Goal: Task Accomplishment & Management: Manage account settings

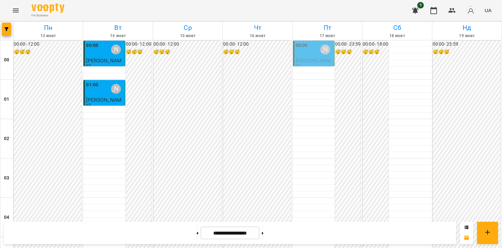
scroll to position [690, 0]
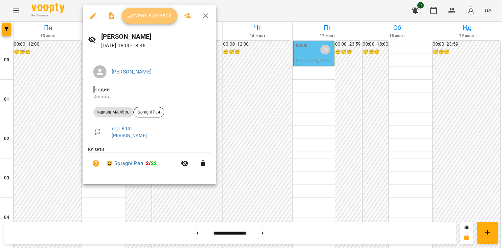
click at [154, 16] on span "Урок відбувся" at bounding box center [149, 16] width 45 height 8
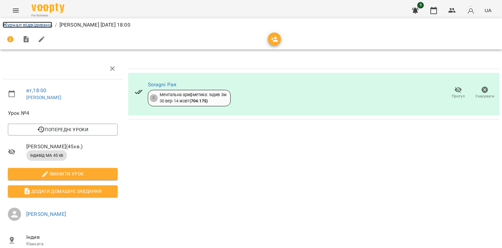
click at [39, 26] on link "Журнал відвідувань" at bounding box center [28, 25] width 50 height 6
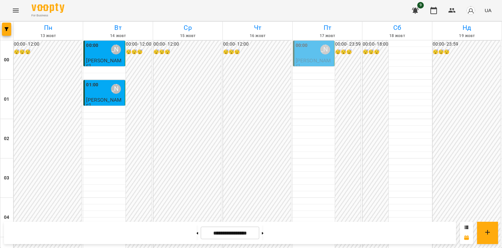
scroll to position [768, 0]
click at [197, 236] on button at bounding box center [198, 233] width 2 height 14
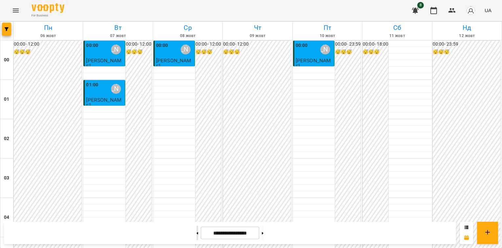
click at [197, 235] on button at bounding box center [198, 233] width 2 height 14
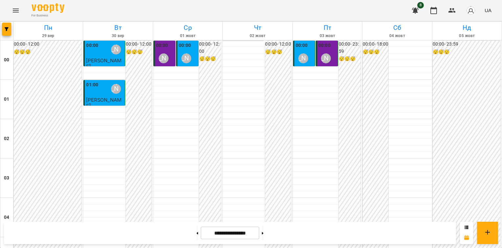
scroll to position [571, 0]
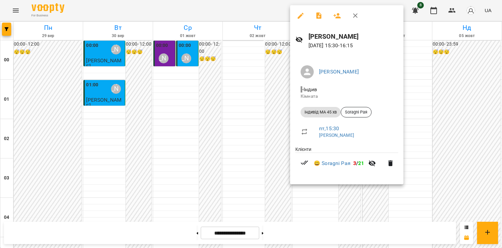
click at [422, 30] on div at bounding box center [251, 124] width 502 height 248
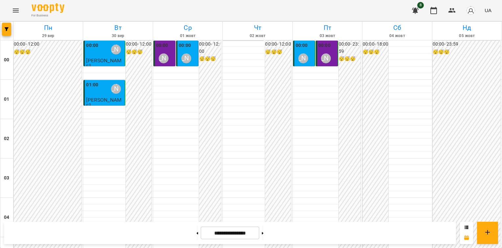
scroll to position [768, 0]
click at [264, 234] on button at bounding box center [263, 233] width 2 height 14
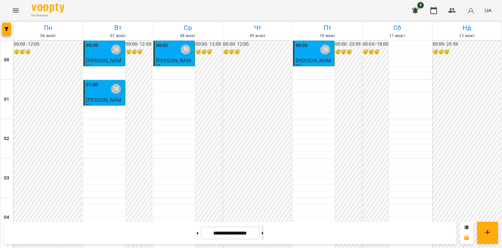
click at [264, 233] on button at bounding box center [263, 233] width 2 height 14
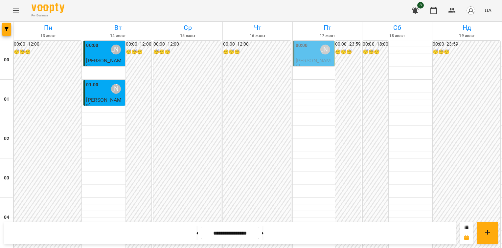
drag, startPoint x: 189, startPoint y: 233, endPoint x: 279, endPoint y: 174, distance: 107.6
click at [197, 233] on button at bounding box center [198, 233] width 2 height 14
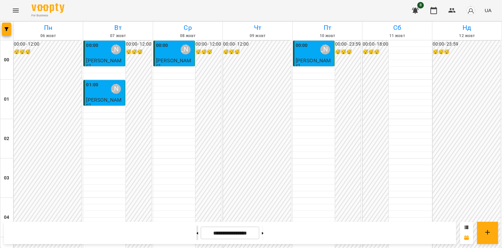
click at [197, 234] on button at bounding box center [198, 233] width 2 height 14
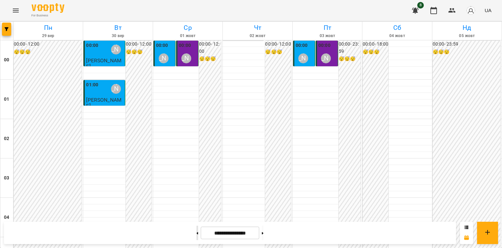
click at [197, 235] on button at bounding box center [198, 233] width 2 height 14
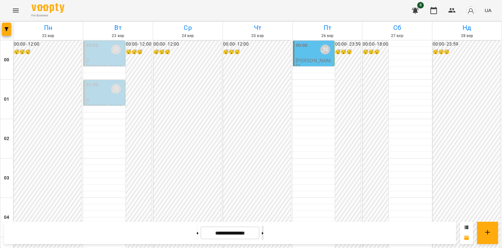
click at [264, 234] on button at bounding box center [263, 233] width 2 height 14
type input "**********"
